Goal: Task Accomplishment & Management: Use online tool/utility

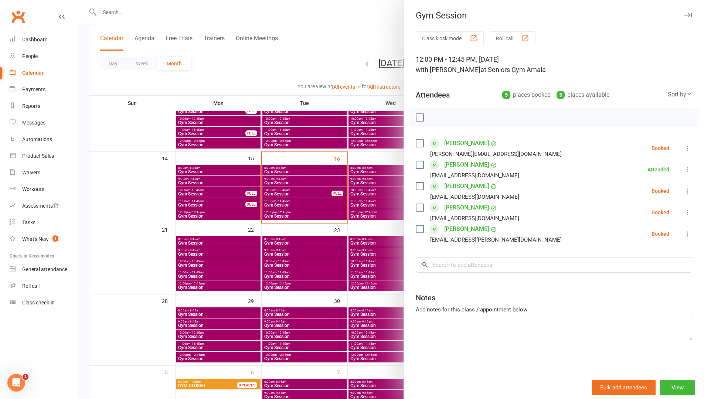
click at [333, 212] on div at bounding box center [391, 199] width 626 height 399
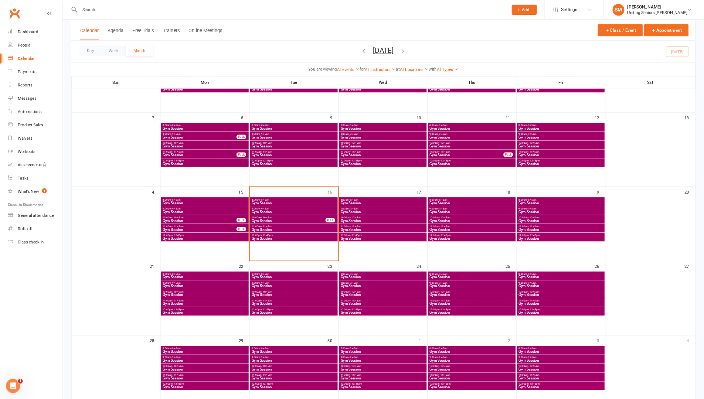
scroll to position [110, 0]
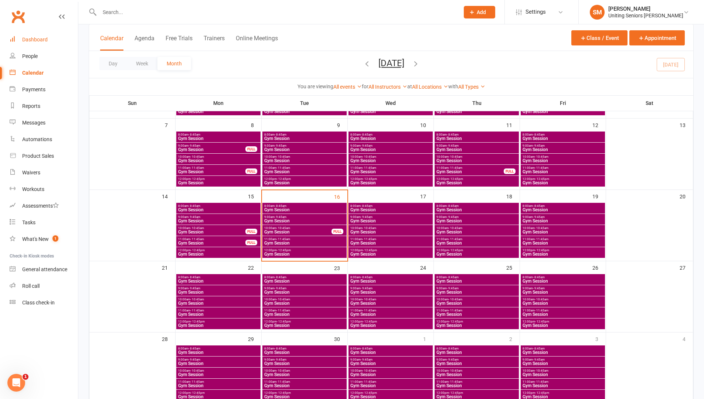
click at [20, 41] on link "Dashboard" at bounding box center [44, 39] width 68 height 17
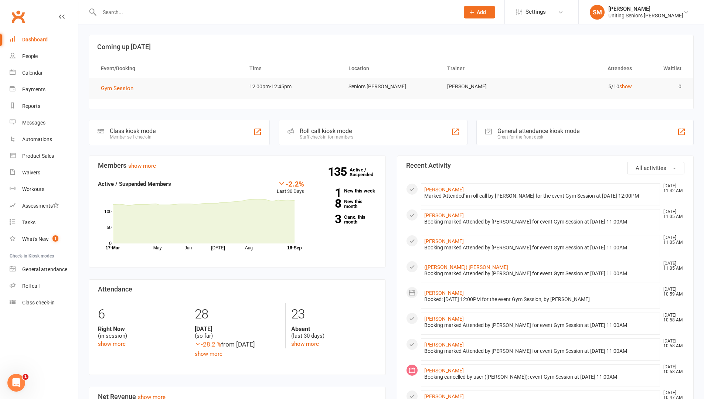
click at [344, 352] on h3 "Net Revenue show more" at bounding box center [237, 396] width 279 height 7
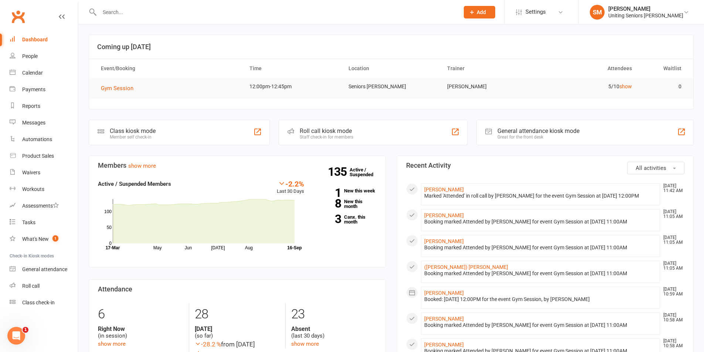
scroll to position [221, 0]
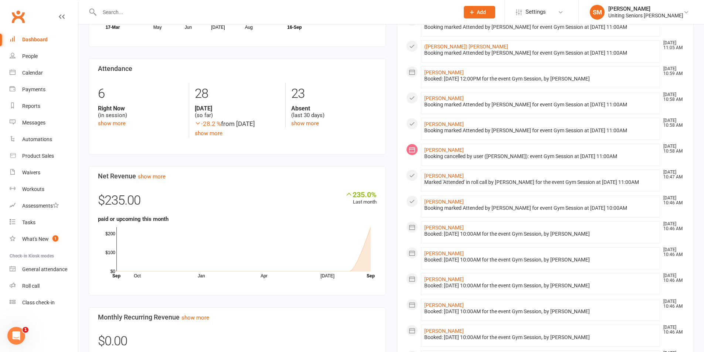
drag, startPoint x: 389, startPoint y: 238, endPoint x: 381, endPoint y: 289, distance: 51.4
click at [381, 289] on section "Net Revenue show more 235.0% Last month $235.00 paid or upcoming this month Oct…" at bounding box center [237, 230] width 297 height 129
drag, startPoint x: 45, startPoint y: 71, endPoint x: 49, endPoint y: 68, distance: 4.2
click at [45, 71] on link "Calendar" at bounding box center [44, 73] width 68 height 17
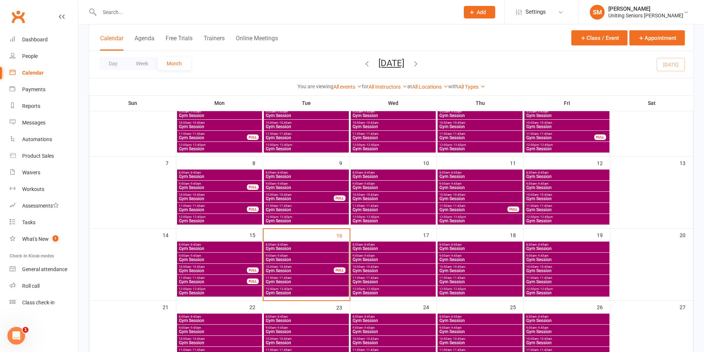
scroll to position [74, 0]
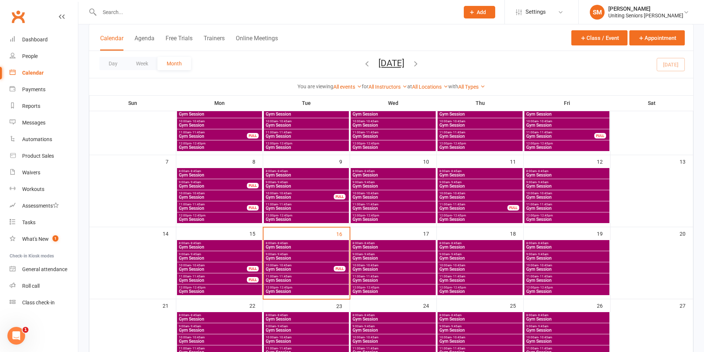
click at [310, 288] on span "12:00pm - 12:45pm" at bounding box center [306, 287] width 82 height 3
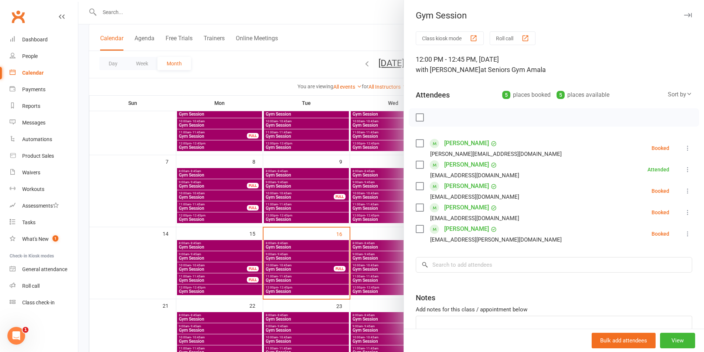
click at [671, 233] on li "[PERSON_NAME] [PERSON_NAME][EMAIL_ADDRESS][DOMAIN_NAME] Booked More info Remove…" at bounding box center [554, 233] width 276 height 21
drag, startPoint x: 676, startPoint y: 234, endPoint x: 667, endPoint y: 250, distance: 18.5
click at [684, 234] on icon at bounding box center [687, 233] width 7 height 7
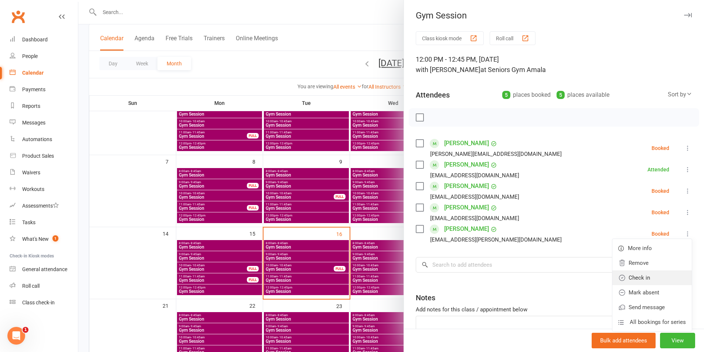
click at [655, 277] on link "Check in" at bounding box center [651, 277] width 79 height 15
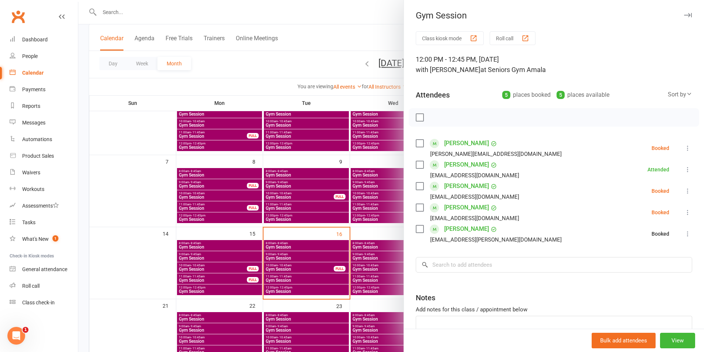
click at [366, 236] on div at bounding box center [391, 176] width 626 height 352
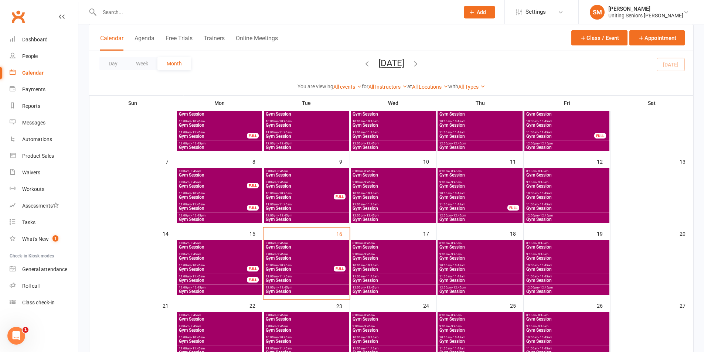
click at [324, 293] on span "Gym Session" at bounding box center [306, 291] width 82 height 4
